Goal: Task Accomplishment & Management: Manage account settings

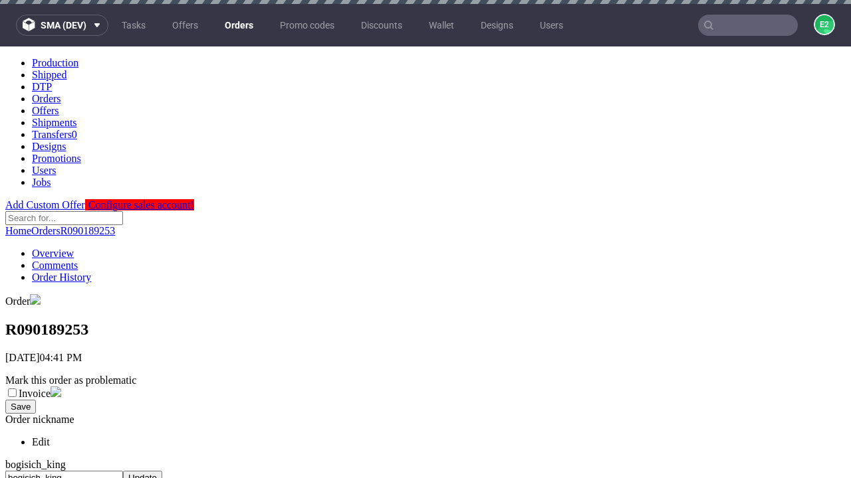
scroll to position [543, 0]
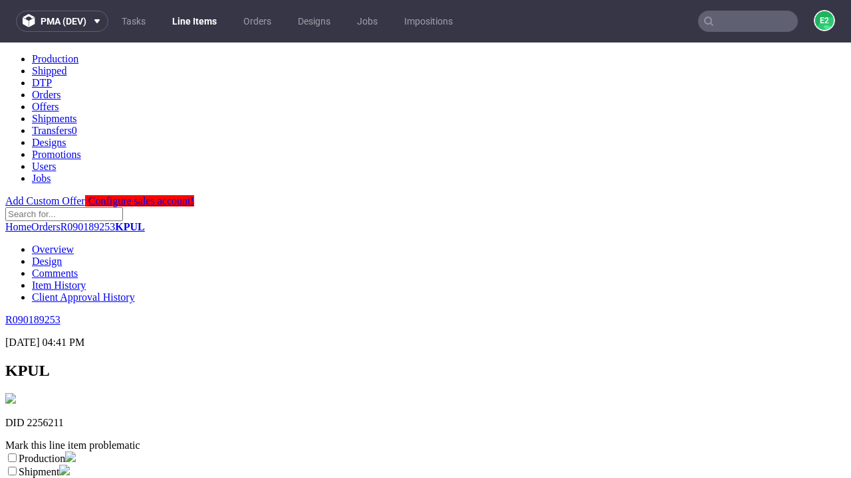
scroll to position [234, 0]
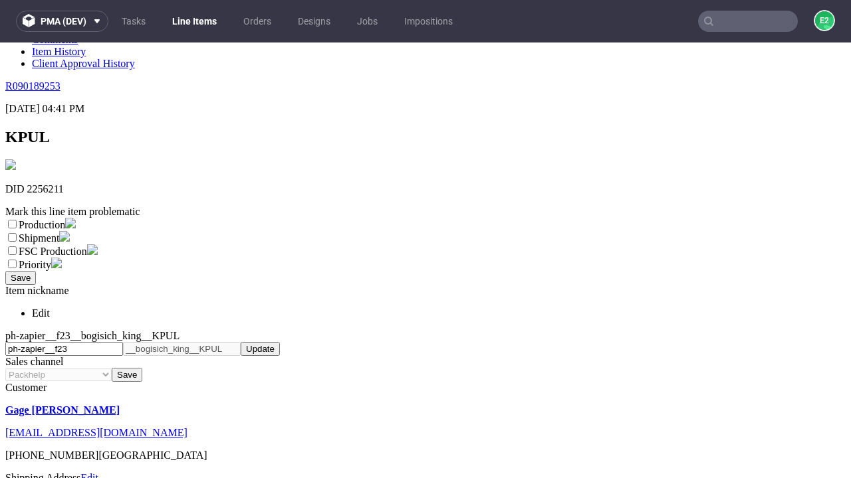
select select "dtp_ca_needed"
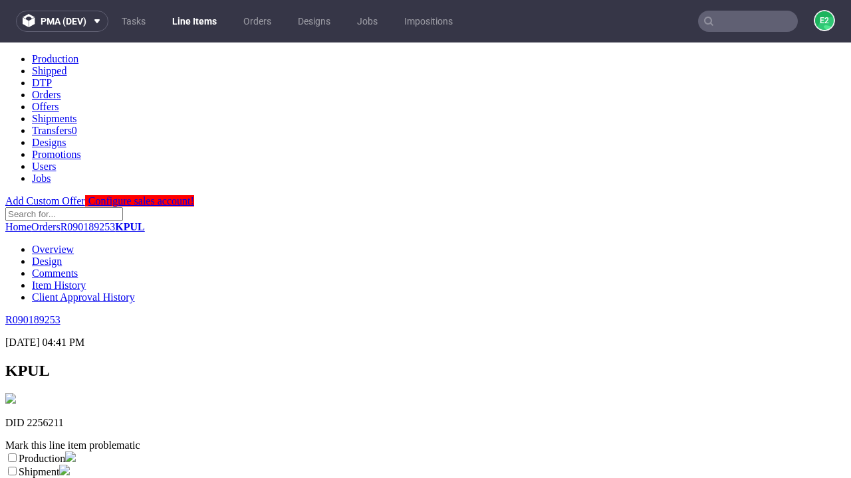
scroll to position [0, 0]
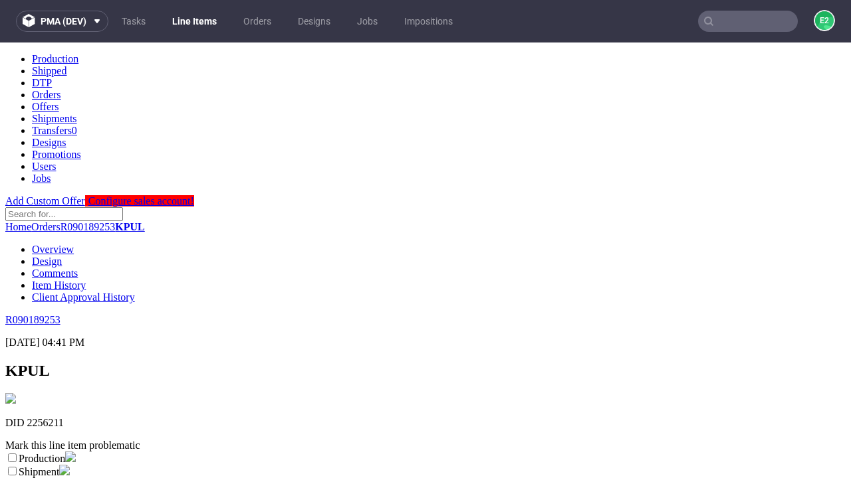
checkbox input "true"
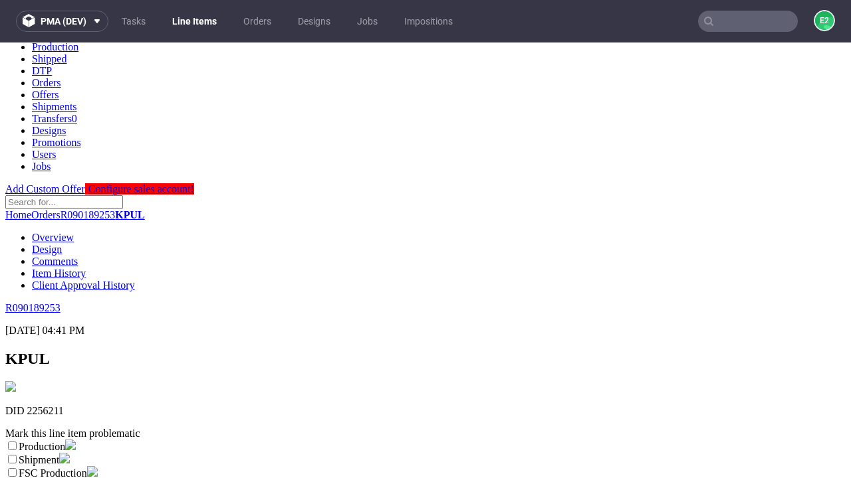
type textarea "test"
